Goal: Transaction & Acquisition: Purchase product/service

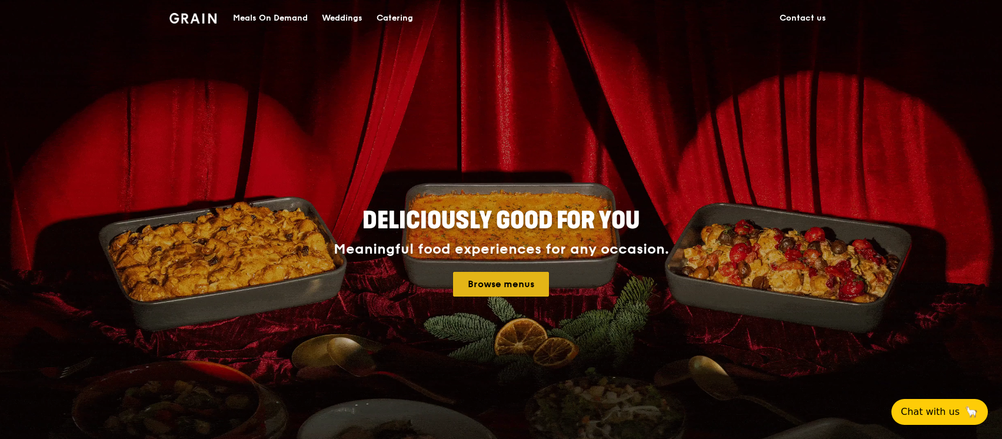
click at [503, 285] on link "Browse menus" at bounding box center [501, 284] width 96 height 25
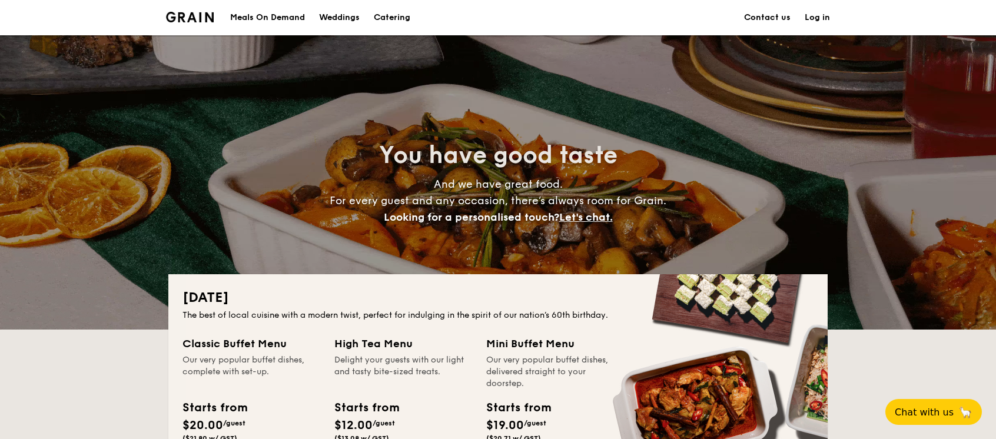
click at [281, 12] on div "Meals On Demand" at bounding box center [267, 17] width 75 height 35
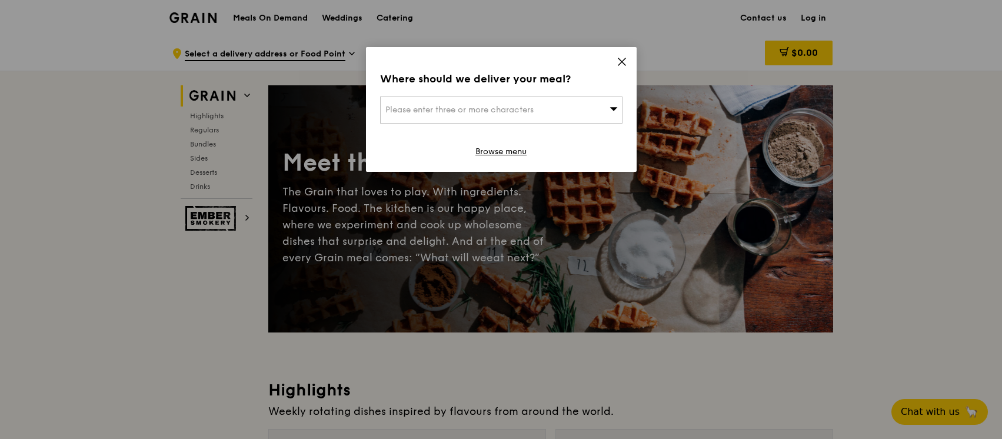
click at [622, 51] on div "Where should we deliver your meal? Please enter three or more characters Browse…" at bounding box center [501, 109] width 271 height 125
click at [623, 61] on icon at bounding box center [622, 61] width 11 height 11
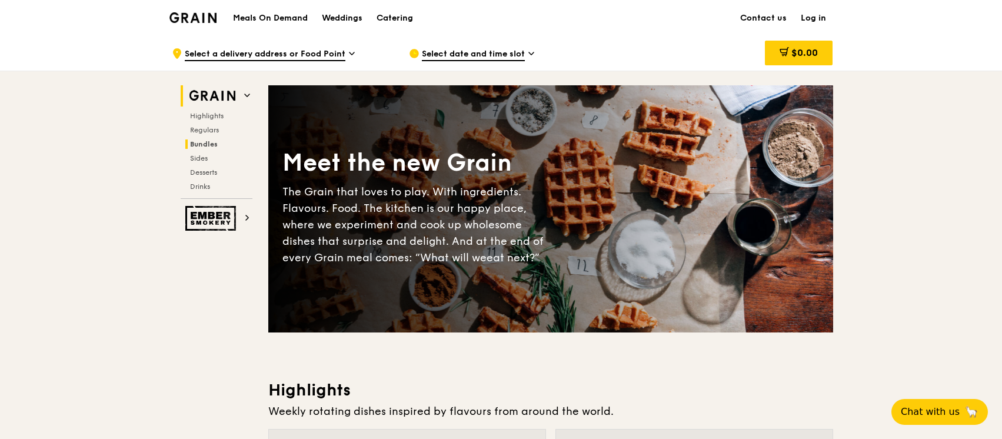
click at [202, 145] on span "Bundles" at bounding box center [204, 144] width 28 height 8
click at [195, 8] on div "Grain logo" at bounding box center [193, 16] width 48 height 35
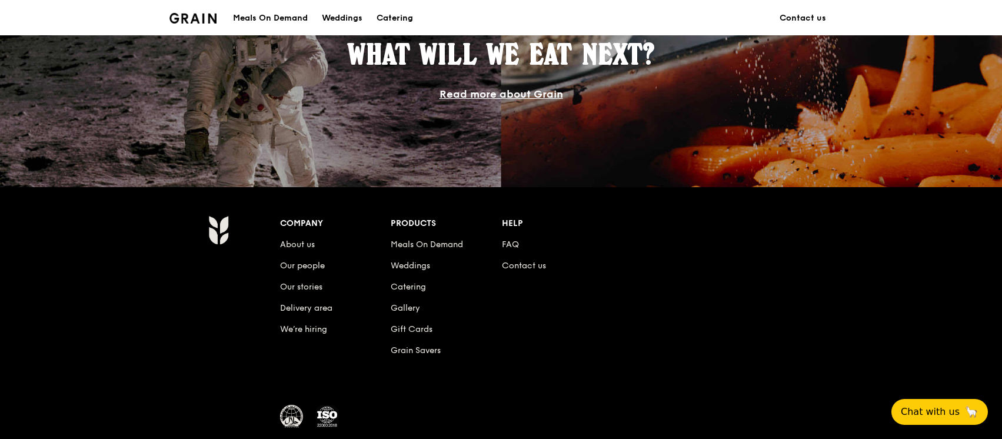
scroll to position [1111, 0]
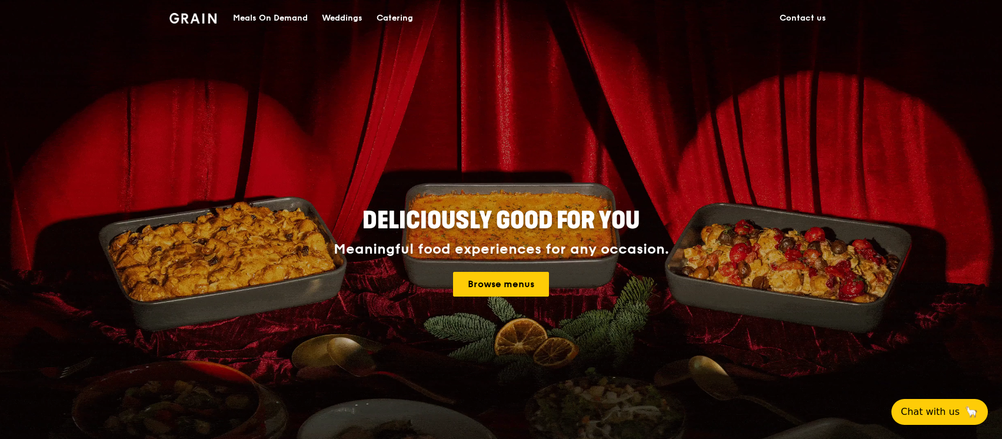
click at [295, 20] on div "Meals On Demand" at bounding box center [270, 18] width 75 height 35
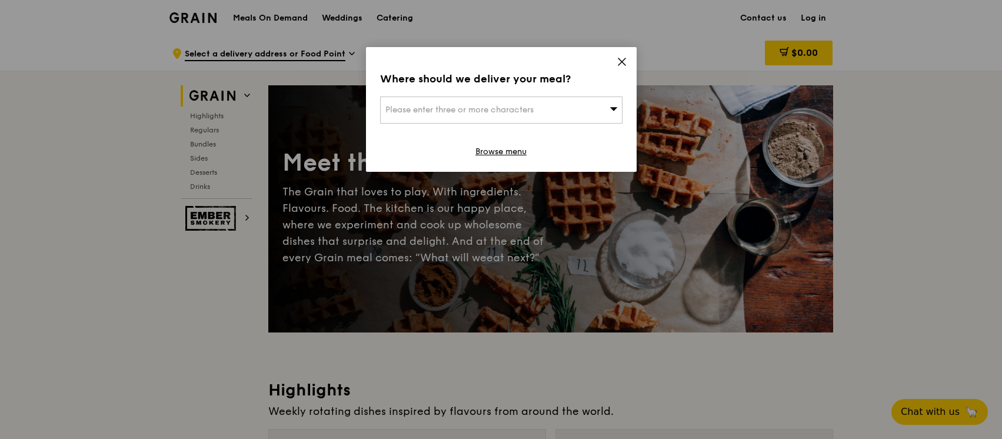
click at [626, 64] on icon at bounding box center [622, 61] width 11 height 11
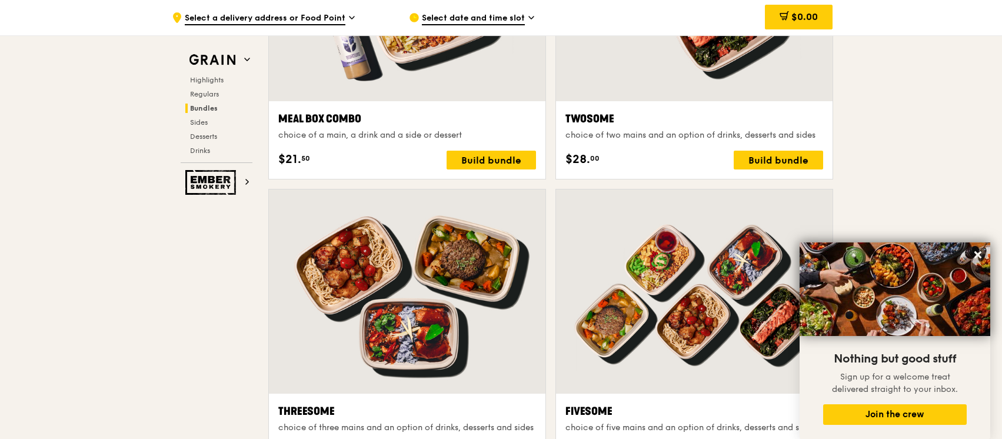
scroll to position [1884, 0]
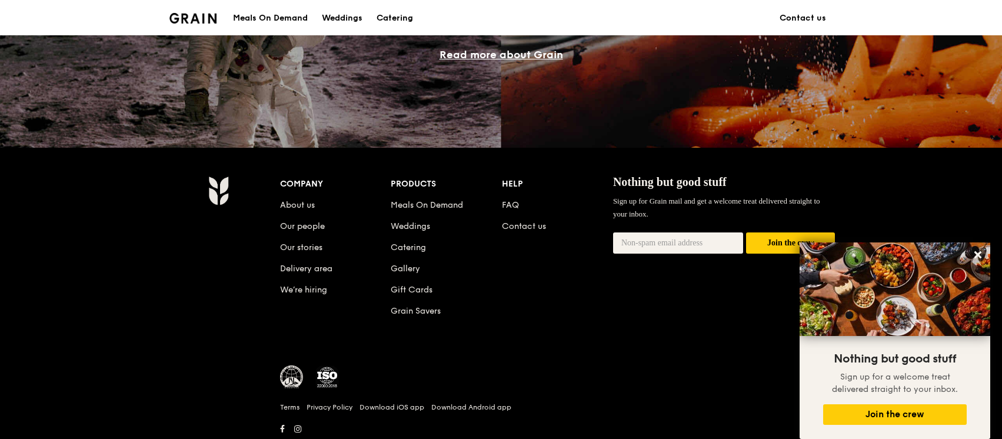
scroll to position [1111, 0]
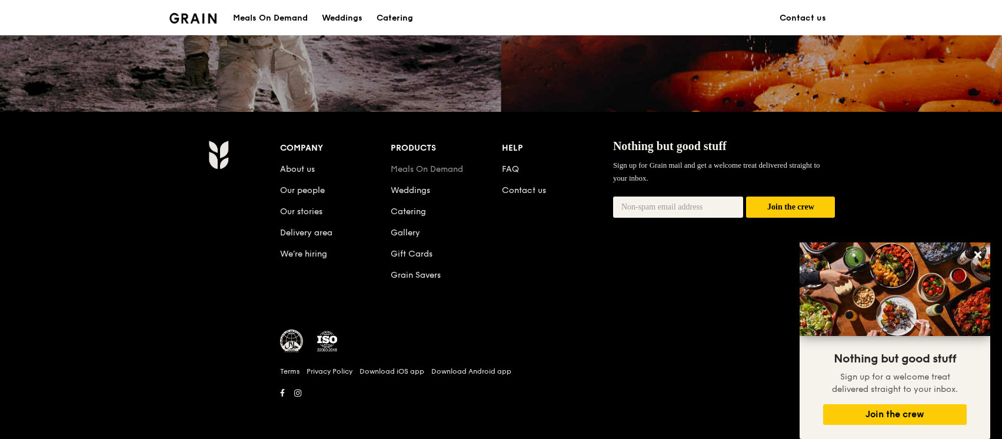
click at [423, 171] on link "Meals On Demand" at bounding box center [427, 169] width 72 height 10
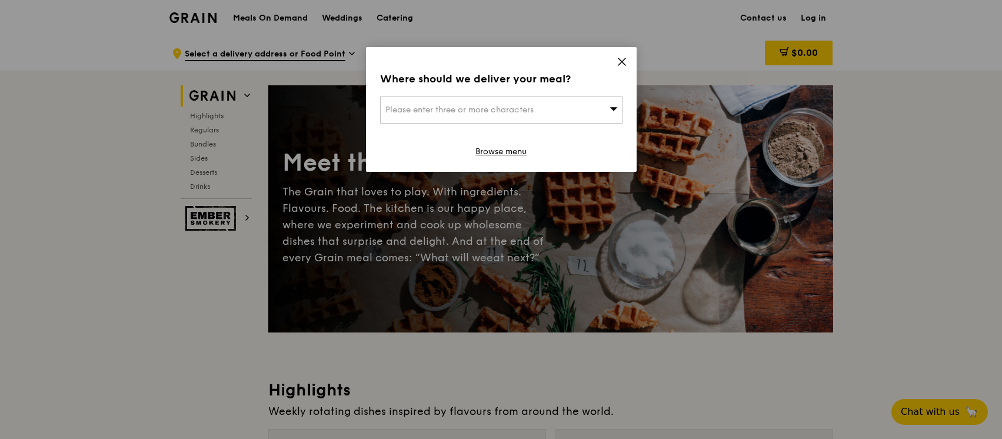
click at [621, 62] on icon at bounding box center [621, 61] width 7 height 7
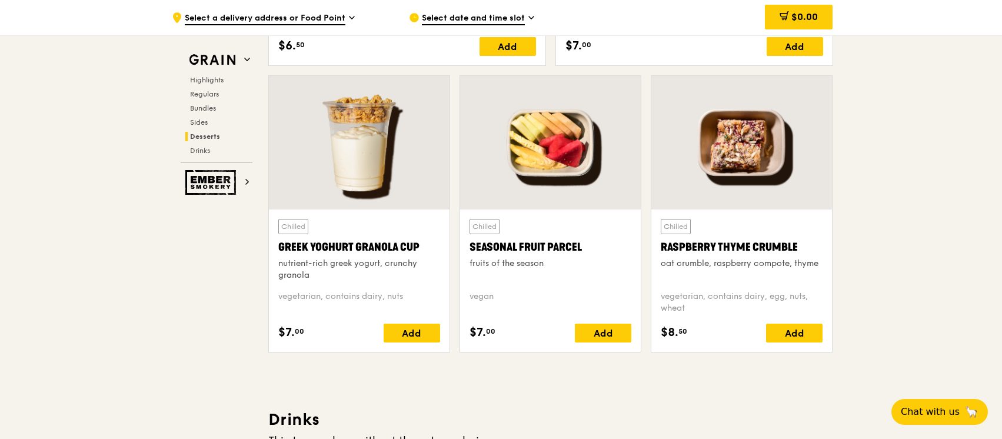
scroll to position [3846, 0]
